Goal: Task Accomplishment & Management: Use online tool/utility

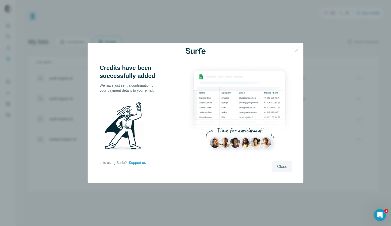
click at [281, 170] on button "Close" at bounding box center [282, 166] width 20 height 11
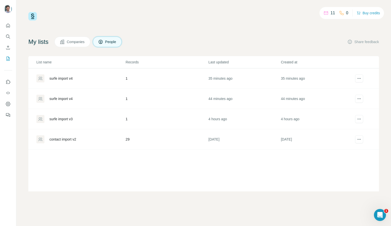
click at [14, 48] on div at bounding box center [8, 69] width 16 height 102
click at [7, 49] on icon "Enrich CSV" at bounding box center [8, 47] width 5 height 5
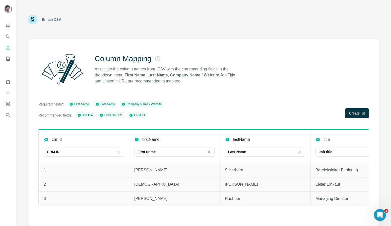
scroll to position [0, 29]
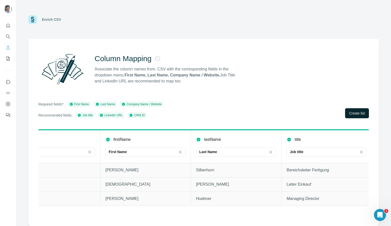
click at [354, 117] on button "Create list" at bounding box center [357, 113] width 24 height 10
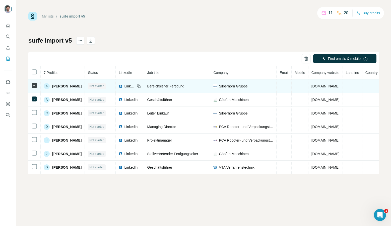
click at [287, 85] on td at bounding box center [283, 87] width 15 height 14
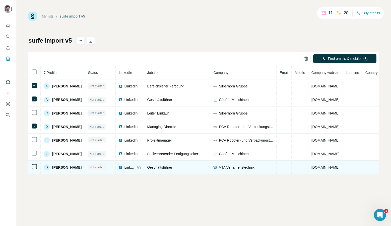
click at [38, 164] on td at bounding box center [34, 168] width 12 height 14
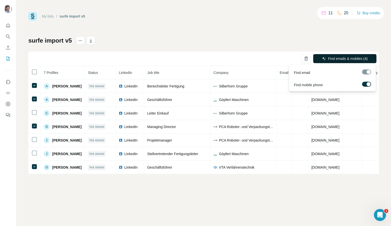
click at [329, 61] on button "Find emails & mobiles (4)" at bounding box center [344, 58] width 63 height 9
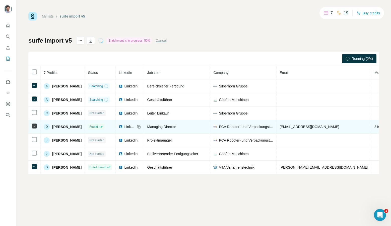
click at [374, 127] on span "3102594396" at bounding box center [384, 127] width 20 height 4
click at [374, 128] on span "3102594396" at bounding box center [384, 127] width 20 height 4
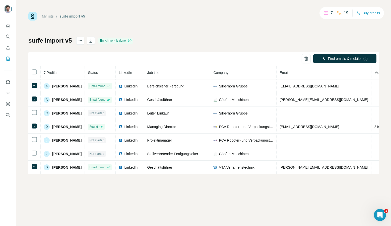
click at [325, 180] on div "My lists / surfe import v5 7 19 Buy credits surfe import v5 Enrichment is done …" at bounding box center [203, 113] width 374 height 226
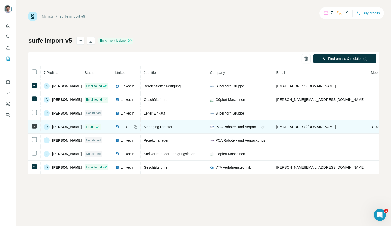
scroll to position [0, 6]
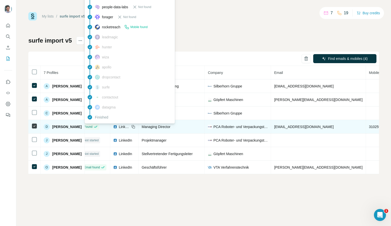
click at [96, 126] on div "Found" at bounding box center [91, 127] width 14 height 5
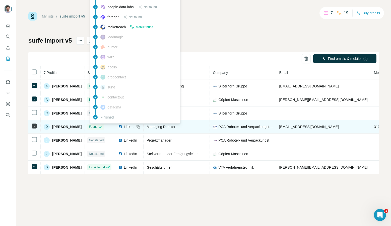
scroll to position [0, 0]
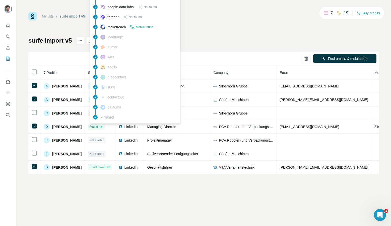
click at [111, 176] on div "My lists / surfe import v5 7 19 Buy credits surfe import v5 Enrichment is done …" at bounding box center [203, 113] width 374 height 226
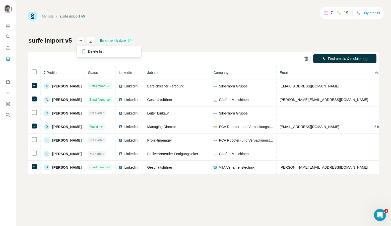
click at [79, 43] on icon "actions" at bounding box center [80, 40] width 5 height 5
click at [80, 39] on icon "actions" at bounding box center [80, 40] width 5 height 5
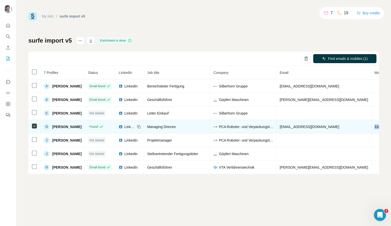
click at [374, 128] on span "3102594396" at bounding box center [384, 127] width 20 height 4
click at [228, 125] on span "PCA Roboter- und Verpackungstechnik GmbH" at bounding box center [246, 126] width 54 height 5
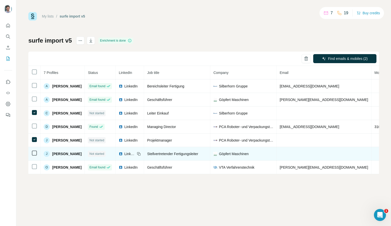
click at [34, 150] on td at bounding box center [34, 154] width 12 height 14
click at [37, 152] on icon at bounding box center [34, 153] width 6 height 6
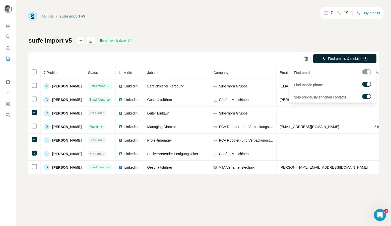
click at [332, 59] on span "Find emails & mobiles (3)" at bounding box center [348, 58] width 40 height 5
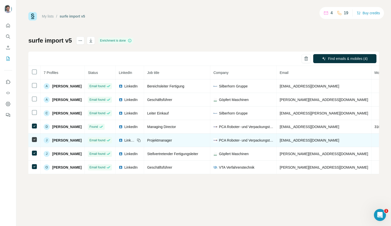
click at [35, 144] on td at bounding box center [34, 141] width 12 height 14
click at [35, 142] on icon at bounding box center [34, 140] width 6 height 6
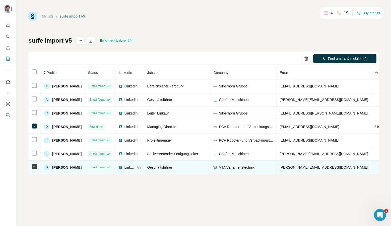
click at [35, 170] on td at bounding box center [34, 168] width 12 height 14
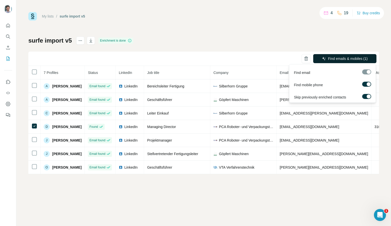
click at [357, 58] on span "Find emails & mobiles (1)" at bounding box center [348, 58] width 40 height 5
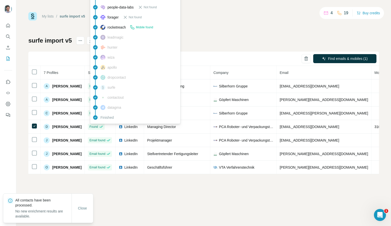
click at [96, 39] on icon at bounding box center [95, 37] width 5 height 5
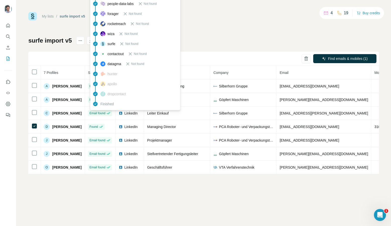
click at [95, 54] on icon at bounding box center [95, 54] width 2 height 2
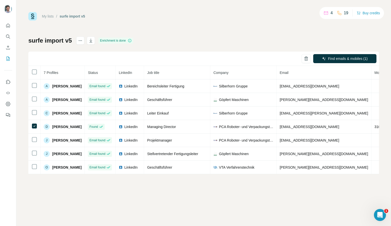
click at [108, 24] on div "My lists / surfe import v5 4 19 Buy credits surfe import v5 Enrichment is done …" at bounding box center [203, 93] width 350 height 162
click at [174, 32] on div "My lists / surfe import v5 4 19 Buy credits surfe import v5 Enrichment is done …" at bounding box center [203, 93] width 350 height 162
